Goal: Task Accomplishment & Management: Use online tool/utility

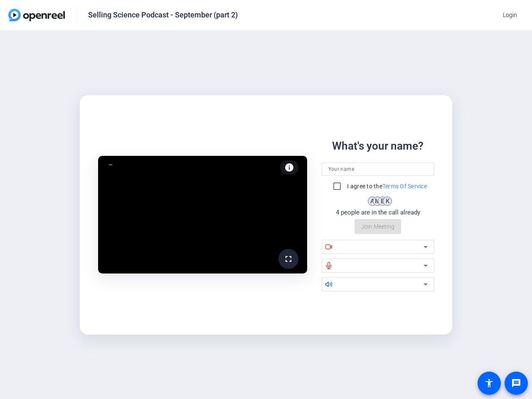
click at [510, 15] on span "Login" at bounding box center [510, 15] width 14 height 9
click at [288, 259] on mat-icon "fullscreen" at bounding box center [288, 259] width 10 height 10
click at [289, 167] on video at bounding box center [202, 215] width 209 height 118
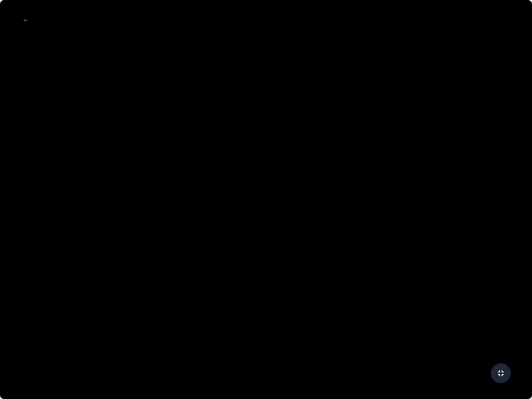
click at [378, 169] on video at bounding box center [266, 199] width 532 height 399
click at [378, 186] on video at bounding box center [266, 199] width 532 height 399
click at [336, 186] on video at bounding box center [266, 199] width 532 height 399
click at [378, 226] on video at bounding box center [266, 199] width 532 height 399
click at [378, 247] on video at bounding box center [266, 199] width 532 height 399
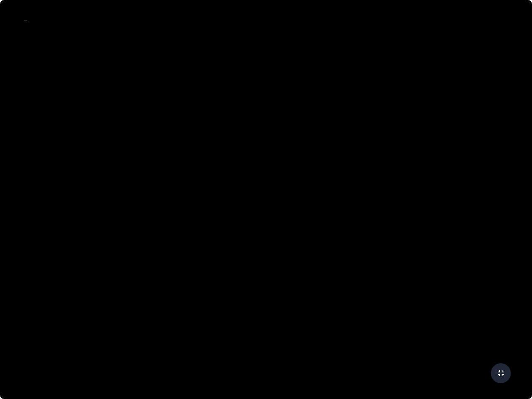
click at [329, 246] on video at bounding box center [266, 199] width 532 height 399
click at [383, 247] on video at bounding box center [266, 199] width 532 height 399
